Goal: Information Seeking & Learning: Learn about a topic

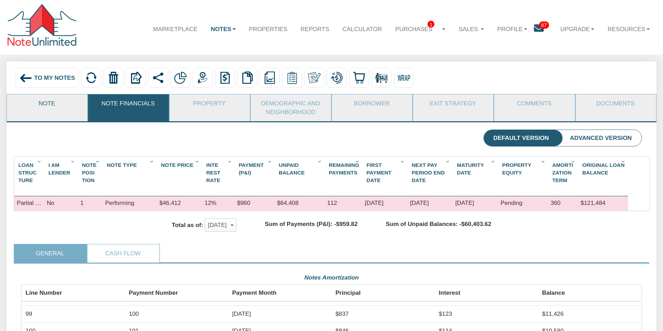
click at [49, 102] on link "Note" at bounding box center [47, 103] width 80 height 18
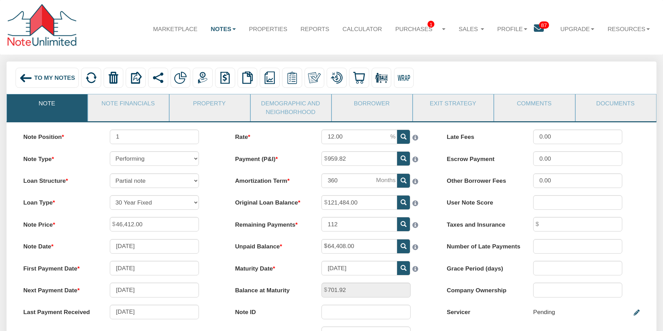
click at [56, 78] on span "To My Notes" at bounding box center [54, 77] width 41 height 7
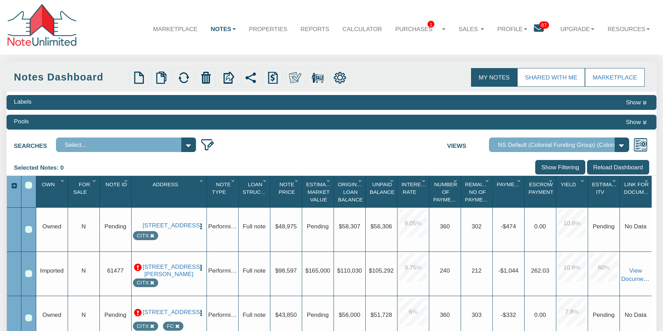
click at [370, 103] on div "Labels Show" at bounding box center [332, 102] width 650 height 15
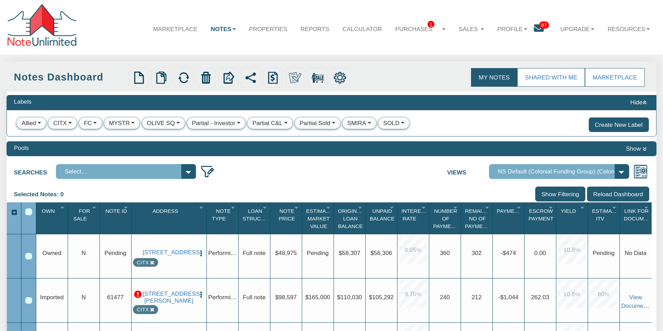
click at [217, 122] on div "Partial - Investor" at bounding box center [213, 123] width 43 height 9
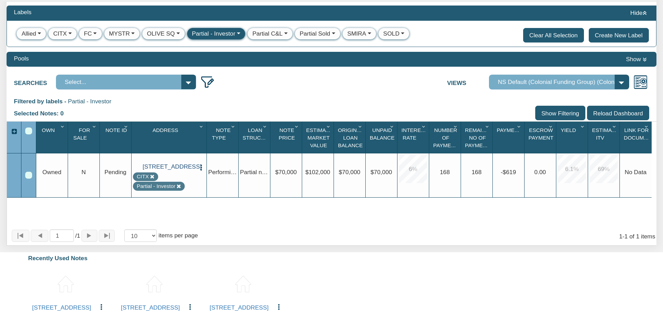
scroll to position [91, 0]
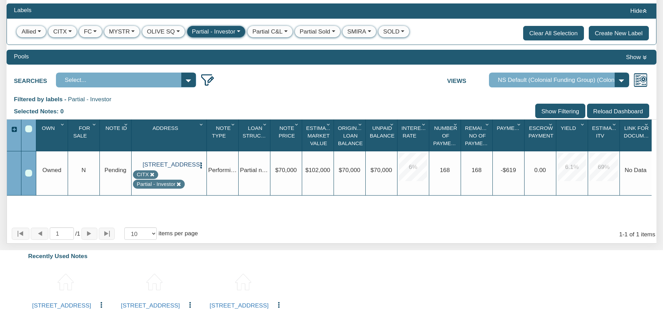
click at [161, 163] on link "[STREET_ADDRESS]" at bounding box center [169, 164] width 52 height 7
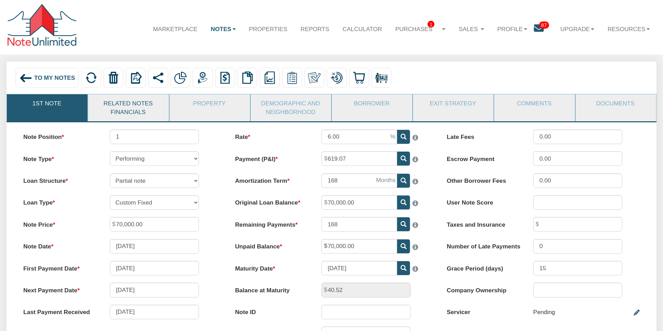
click at [130, 110] on link "Related Notes Financials" at bounding box center [128, 107] width 80 height 27
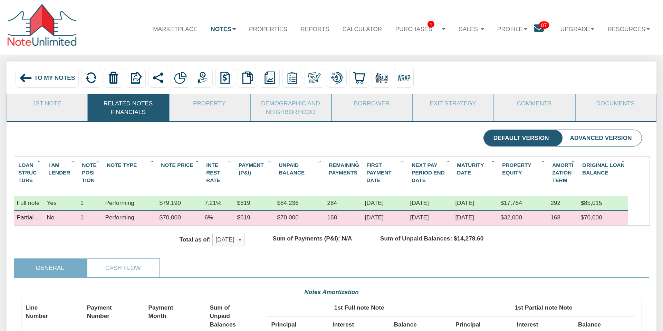
click at [183, 78] on img at bounding box center [180, 77] width 12 height 12
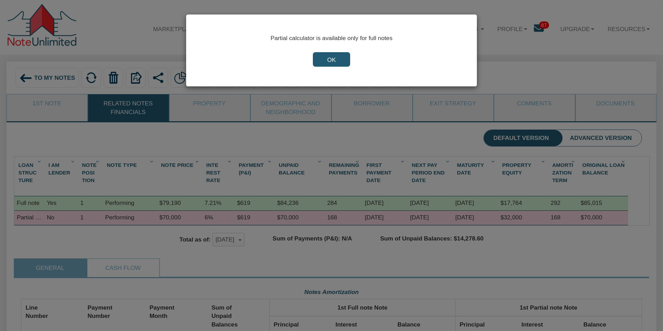
scroll to position [154, 620]
drag, startPoint x: 327, startPoint y: 60, endPoint x: 314, endPoint y: 93, distance: 35.8
click at [327, 60] on input "OK" at bounding box center [331, 59] width 37 height 14
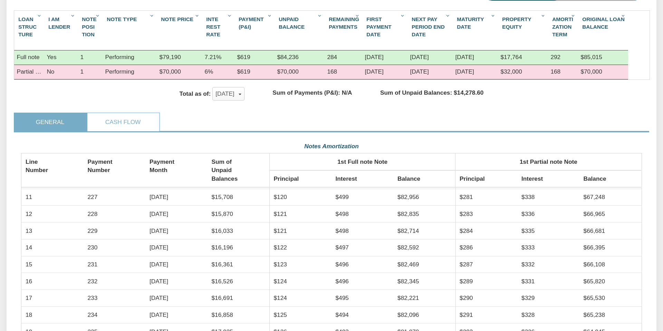
scroll to position [0, 0]
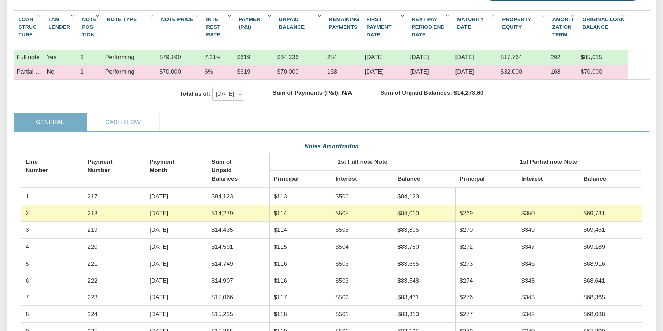
click at [138, 57] on div "Performing" at bounding box center [130, 57] width 54 height 14
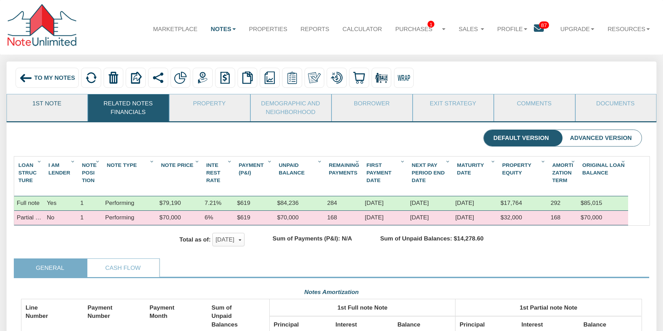
click at [54, 105] on link "1st Note" at bounding box center [47, 103] width 80 height 18
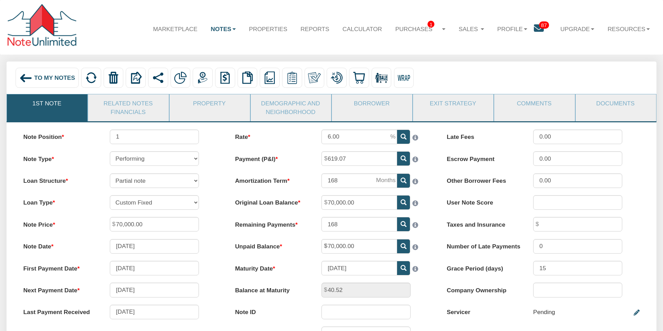
scroll to position [2, 0]
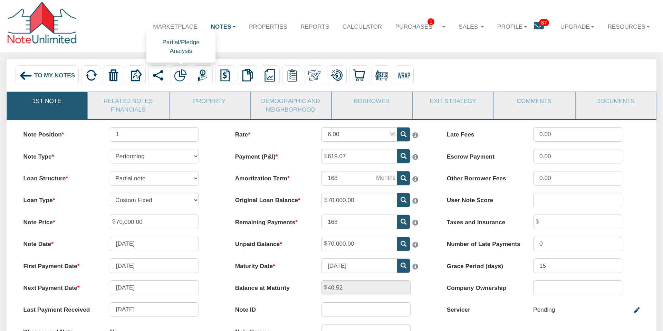
click at [183, 76] on img at bounding box center [180, 75] width 12 height 12
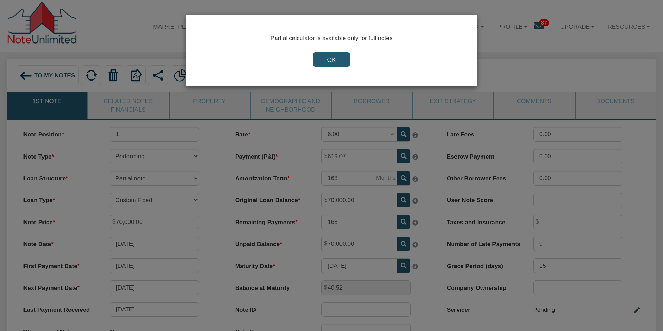
drag, startPoint x: 331, startPoint y: 60, endPoint x: 334, endPoint y: 77, distance: 17.3
click at [331, 61] on input "OK" at bounding box center [331, 59] width 37 height 14
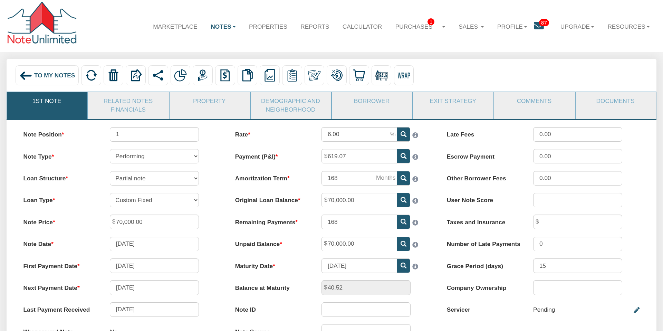
click at [22, 74] on img at bounding box center [25, 75] width 13 height 13
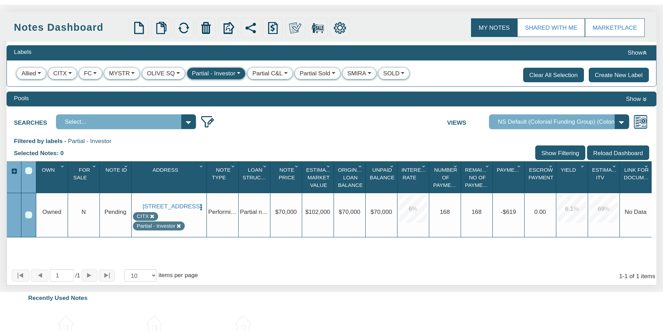
scroll to position [53, 0]
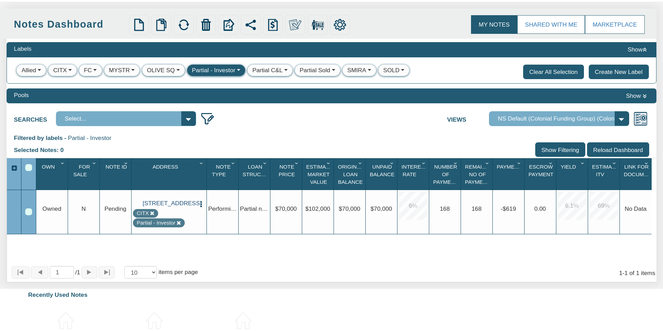
click at [165, 202] on link "[STREET_ADDRESS]" at bounding box center [169, 203] width 52 height 7
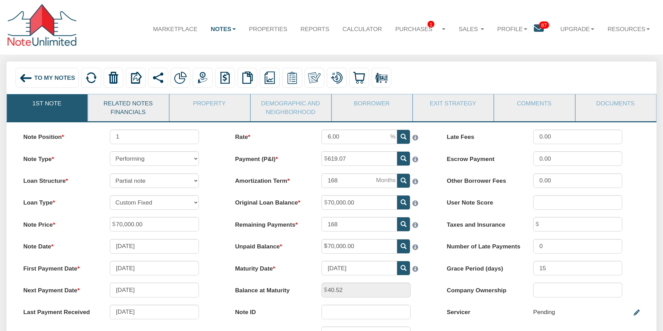
click at [136, 106] on link "Related Notes Financials" at bounding box center [128, 107] width 80 height 27
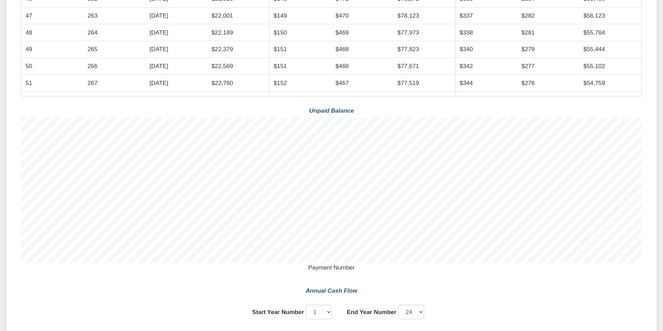
scroll to position [437, 0]
click at [332, 288] on div "Annual Cash Flow" at bounding box center [331, 289] width 207 height 13
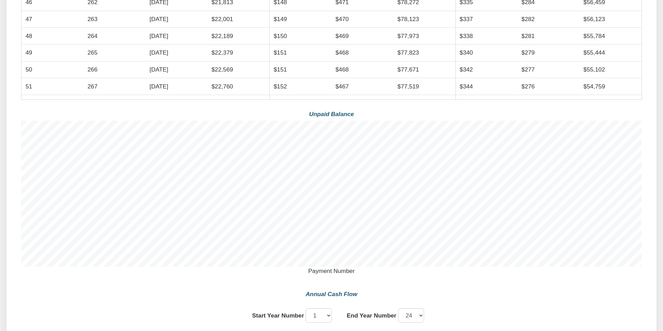
scroll to position [432, 0]
drag, startPoint x: 331, startPoint y: 290, endPoint x: 407, endPoint y: 270, distance: 78.4
click at [334, 284] on div "Notes Amortization Line Number Payment Number Payment Month Sum of Unpaid Balan…" at bounding box center [331, 210] width 620 height 715
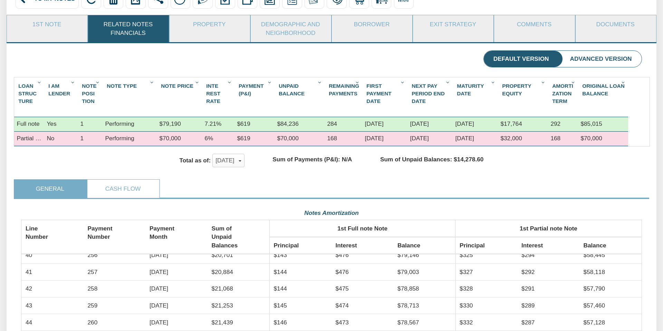
scroll to position [79, 0]
click at [57, 30] on link "1st Note" at bounding box center [47, 25] width 80 height 18
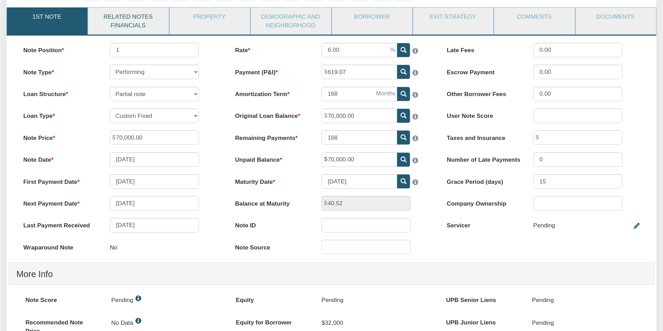
scroll to position [85, 0]
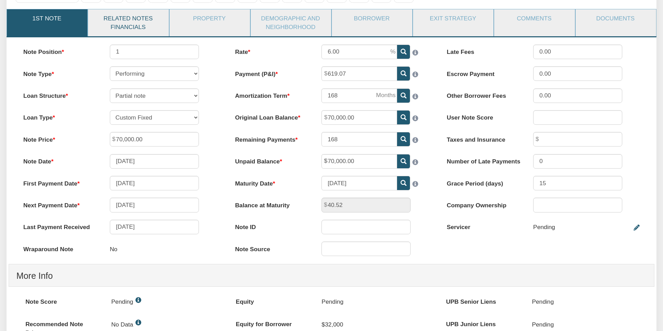
click at [107, 17] on link "Related Notes Financials" at bounding box center [128, 22] width 80 height 27
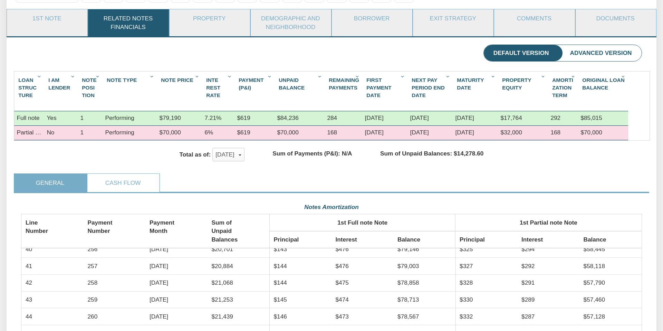
scroll to position [85, 0]
click at [270, 170] on div "Total as of: [DATE] x [DATE] [DATE] ✓ [DATE] [DATE] [DATE] [DATE] [DATE] [DATE]…" at bounding box center [331, 157] width 635 height 33
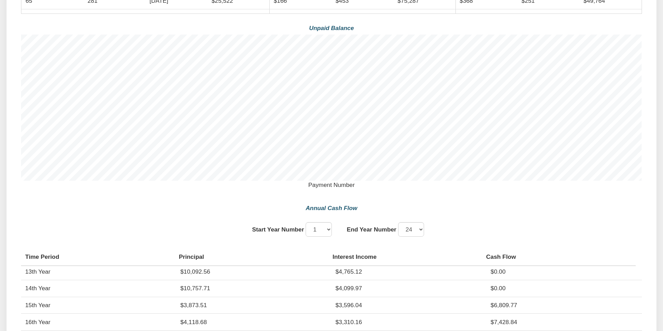
scroll to position [521, 0]
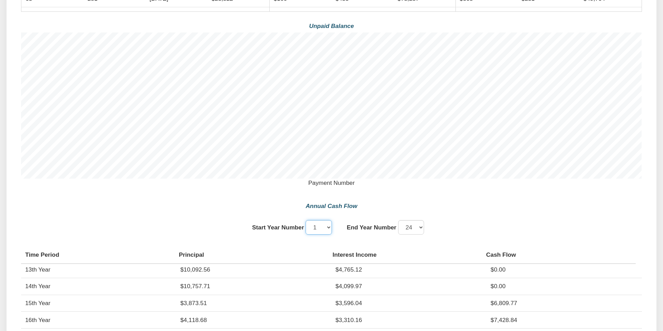
click at [329, 226] on select "1 2 3 4 5 6 7 8 9 10 11 12" at bounding box center [318, 227] width 26 height 14
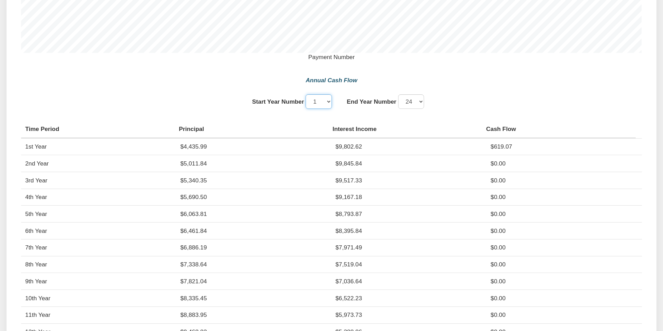
scroll to position [645, 0]
click at [423, 102] on select "1 2 3 4 5 6 7 8 9 10 11 12" at bounding box center [411, 103] width 26 height 14
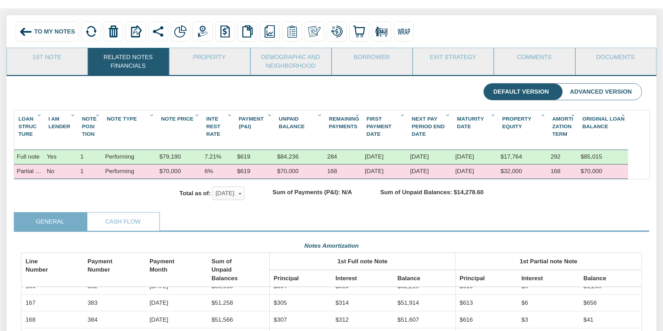
scroll to position [0, 0]
